Goal: Check status: Check status

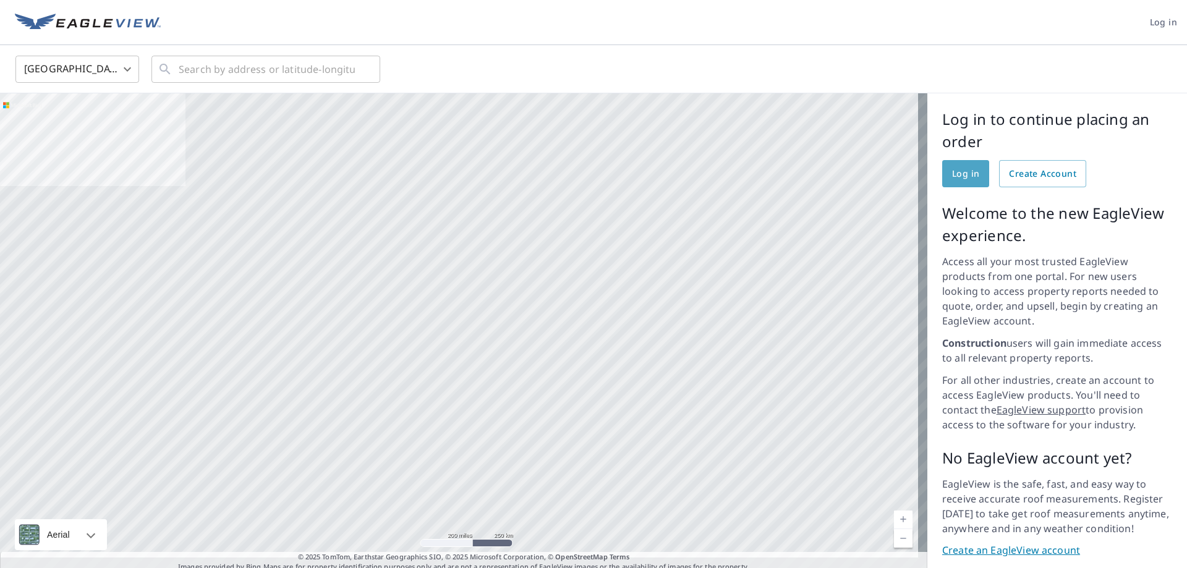
click at [961, 169] on span "Log in" at bounding box center [965, 173] width 27 height 15
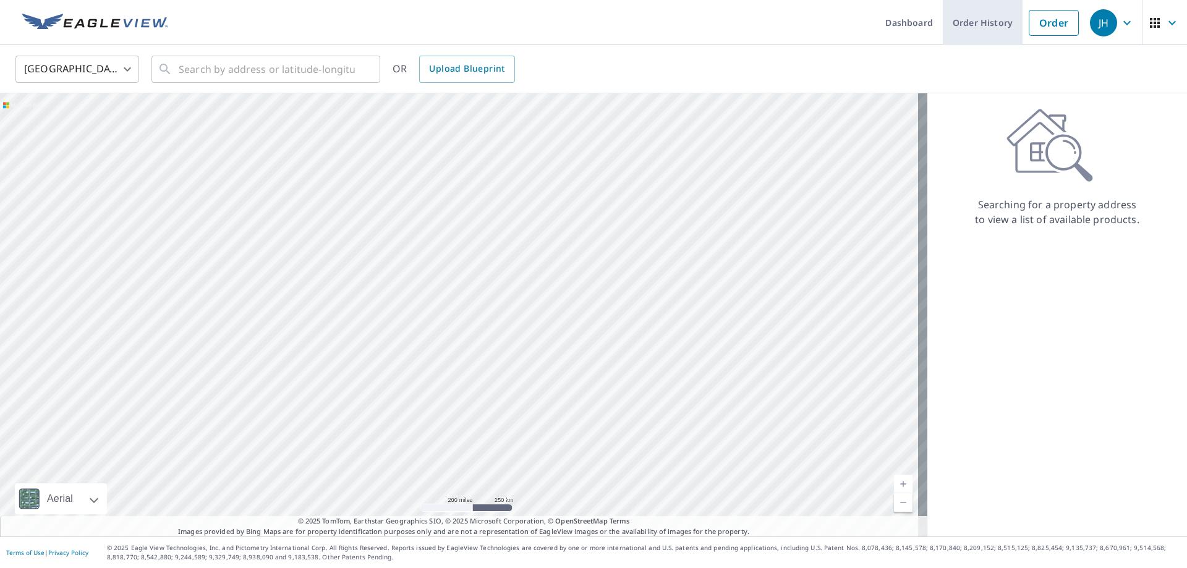
click at [997, 29] on link "Order History" at bounding box center [983, 22] width 80 height 45
